Goal: Information Seeking & Learning: Learn about a topic

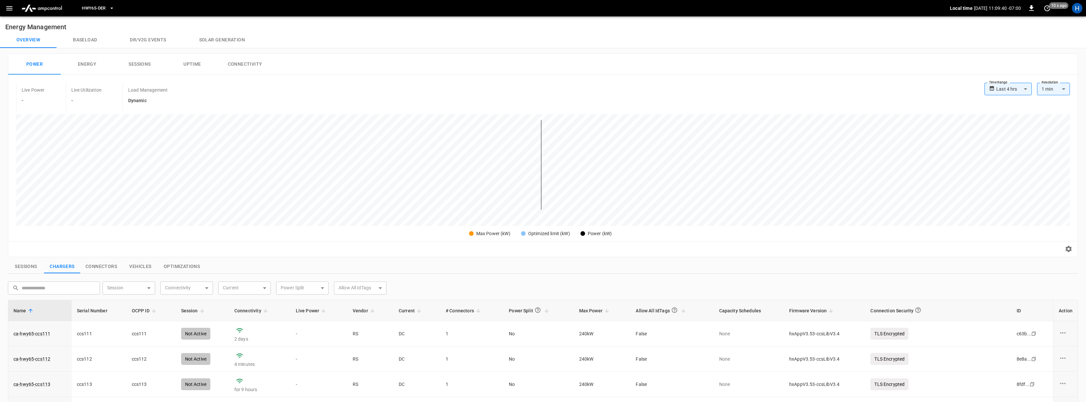
click at [83, 61] on button "Energy" at bounding box center [87, 64] width 53 height 21
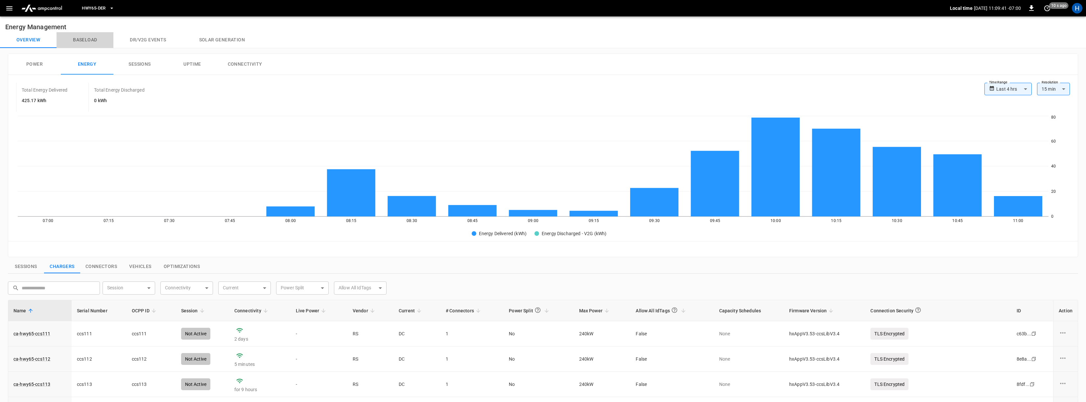
click at [95, 40] on button "Baseload" at bounding box center [85, 40] width 57 height 16
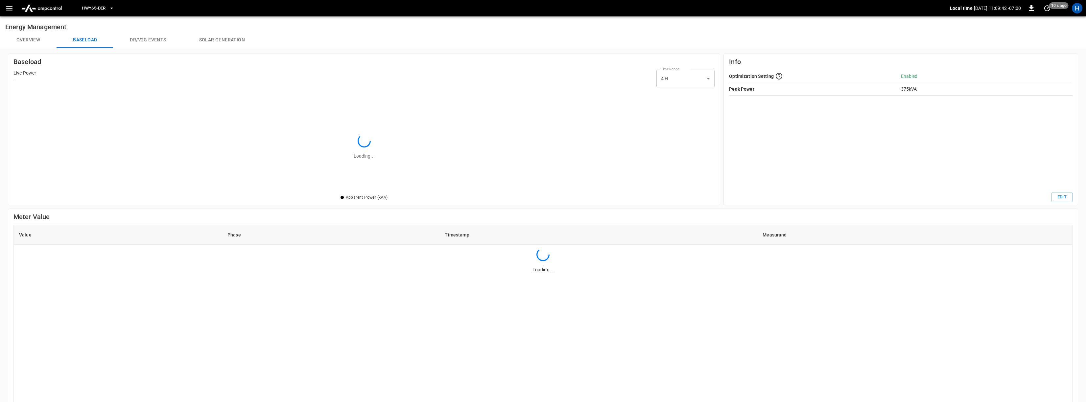
scroll to position [95, 691]
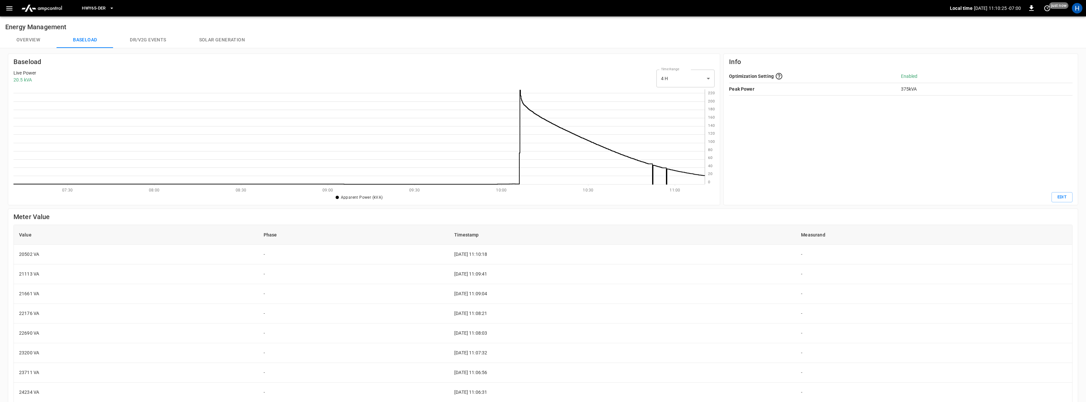
drag, startPoint x: 652, startPoint y: 175, endPoint x: 653, endPoint y: 179, distance: 4.7
click at [653, 179] on icon at bounding box center [358, 136] width 691 height 95
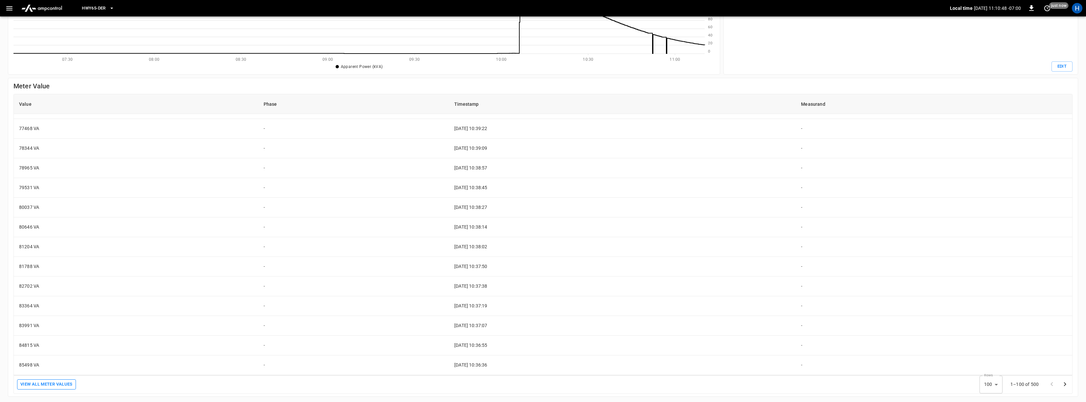
click at [69, 385] on button "View All meter values" at bounding box center [46, 385] width 59 height 10
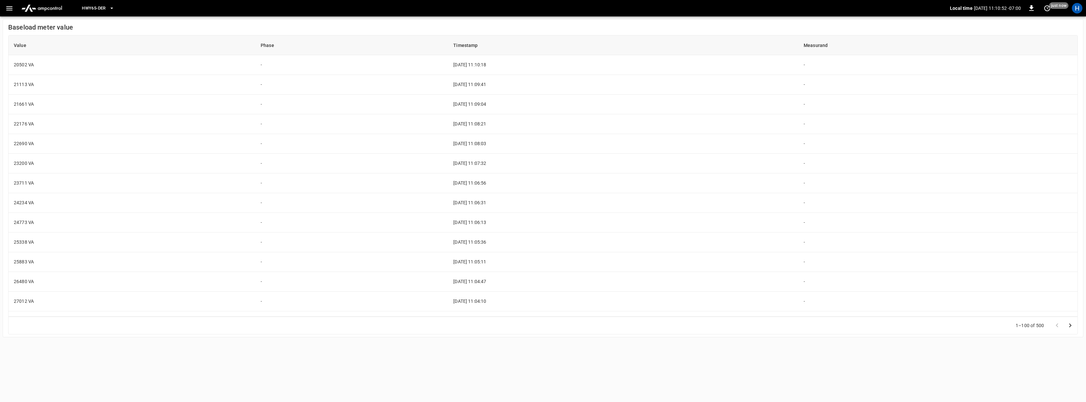
click at [17, 31] on h6 "Baseload meter value" at bounding box center [542, 27] width 1069 height 11
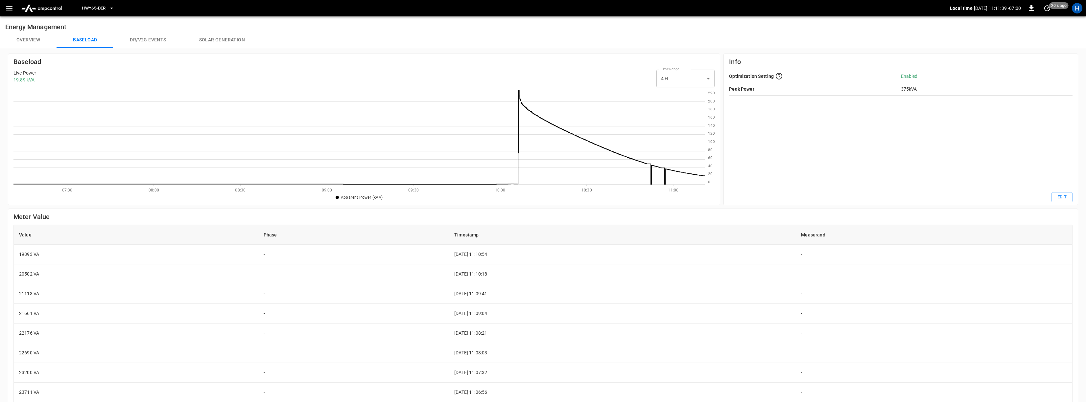
click at [650, 168] on icon at bounding box center [358, 136] width 691 height 95
click at [651, 169] on icon at bounding box center [358, 137] width 691 height 94
